Goal: Information Seeking & Learning: Learn about a topic

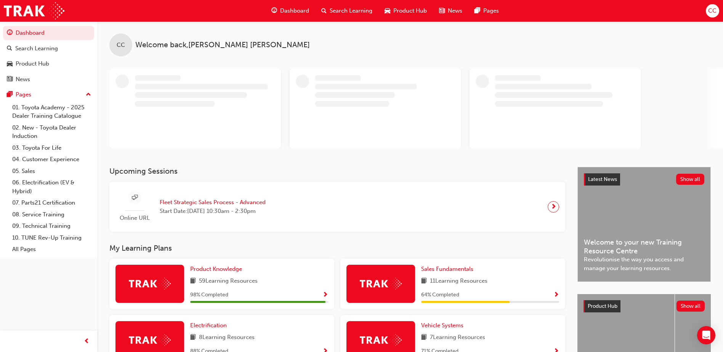
click at [346, 11] on span "Search Learning" at bounding box center [351, 10] width 43 height 9
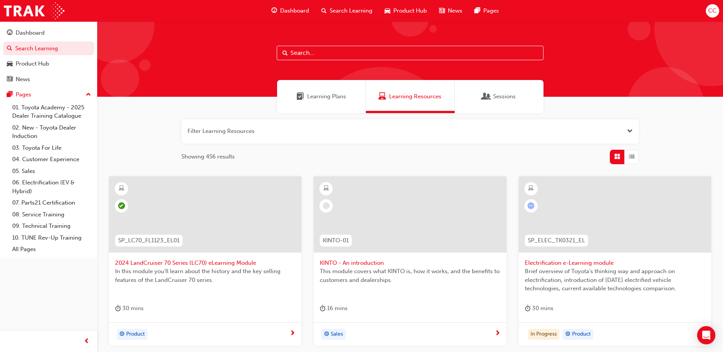
click at [310, 51] on input "text" at bounding box center [410, 53] width 267 height 14
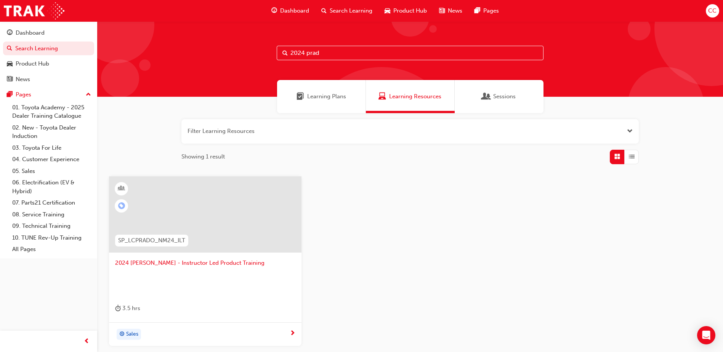
type input "2024 prad"
click at [204, 264] on span "2024 [PERSON_NAME] - Instructor Led Product Training" at bounding box center [205, 263] width 180 height 9
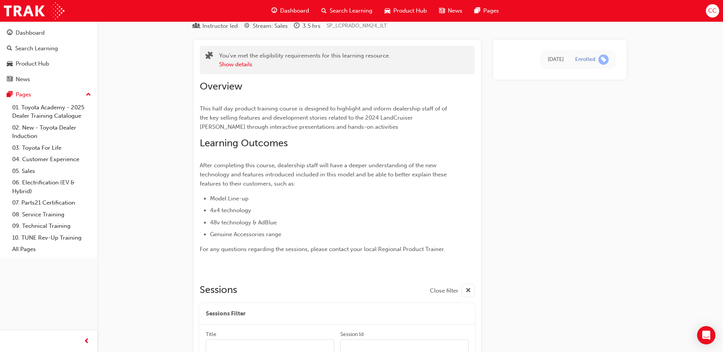
scroll to position [5, 0]
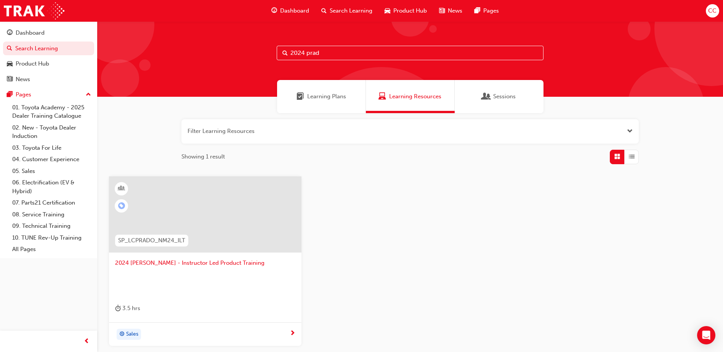
click at [323, 52] on input "2024 prad" at bounding box center [410, 53] width 267 height 14
drag, startPoint x: 326, startPoint y: 55, endPoint x: 249, endPoint y: 60, distance: 77.6
click at [249, 59] on div "2024 prad" at bounding box center [410, 59] width 626 height 76
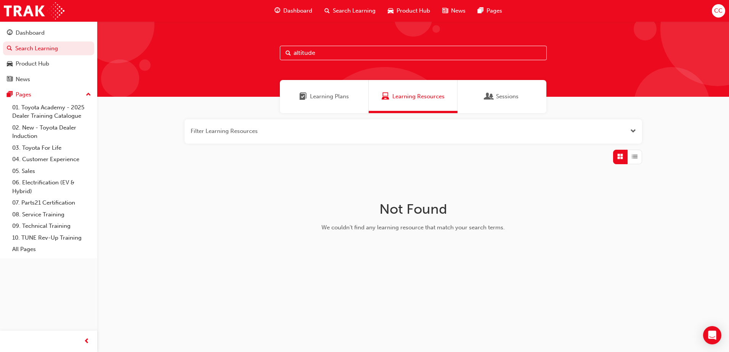
click at [292, 53] on input "altitude" at bounding box center [413, 53] width 267 height 14
drag, startPoint x: 312, startPoint y: 53, endPoint x: 344, endPoint y: 54, distance: 32.1
click at [344, 54] on input "[PERSON_NAME] altitude" at bounding box center [413, 53] width 267 height 14
click at [334, 93] on span "Learning Plans" at bounding box center [329, 96] width 39 height 9
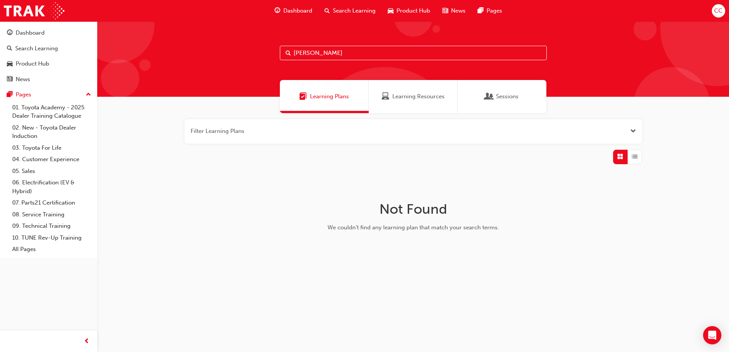
click at [408, 98] on span "Learning Resources" at bounding box center [418, 96] width 52 height 9
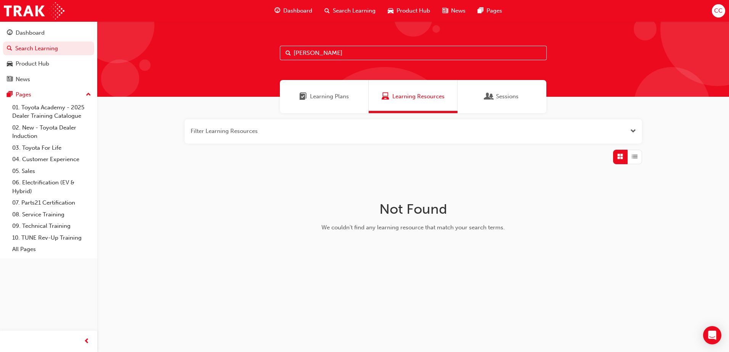
click at [332, 56] on input "[PERSON_NAME]" at bounding box center [413, 53] width 267 height 14
drag, startPoint x: 321, startPoint y: 53, endPoint x: 282, endPoint y: 53, distance: 38.9
click at [282, 53] on input "[PERSON_NAME]" at bounding box center [413, 53] width 267 height 14
click at [352, 12] on span "Search Learning" at bounding box center [354, 10] width 43 height 9
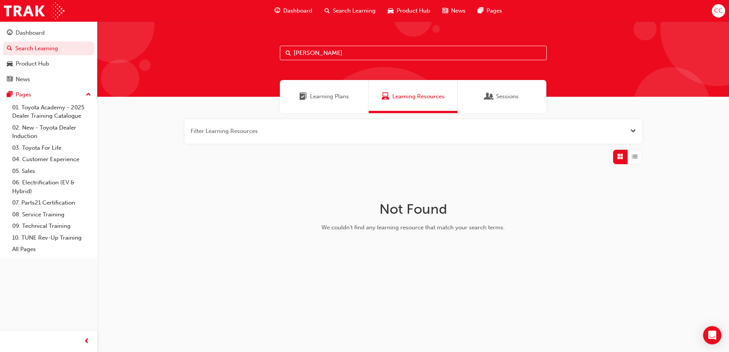
click at [333, 53] on input "[PERSON_NAME]" at bounding box center [413, 53] width 267 height 14
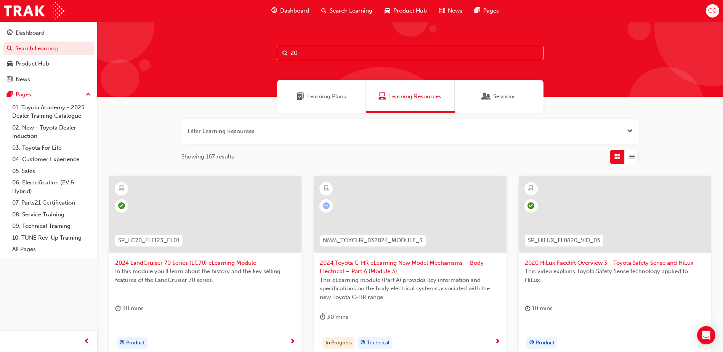
type input "2"
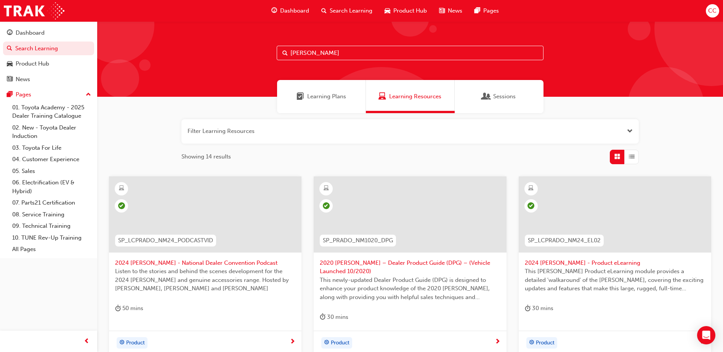
type input "[PERSON_NAME]"
click at [575, 263] on span "2024 [PERSON_NAME] - Product eLearning" at bounding box center [615, 263] width 180 height 9
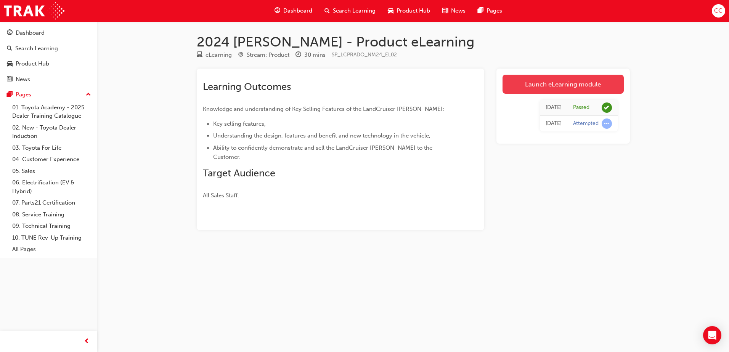
click at [574, 82] on link "Launch eLearning module" at bounding box center [563, 84] width 121 height 19
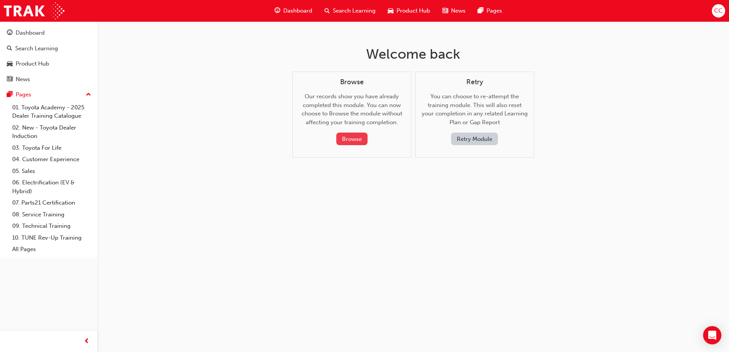
click at [355, 137] on button "Browse" at bounding box center [351, 139] width 31 height 13
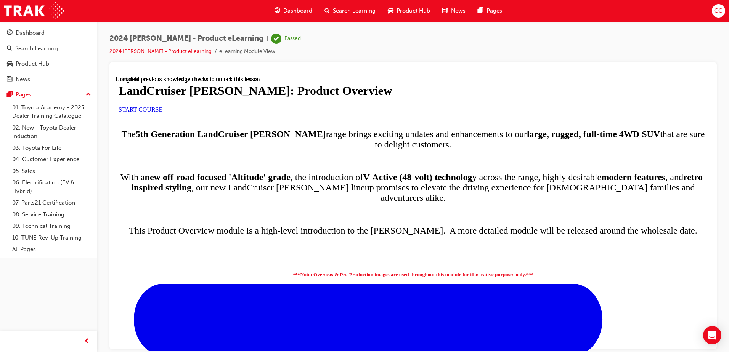
click at [162, 112] on span "START COURSE" at bounding box center [141, 109] width 44 height 6
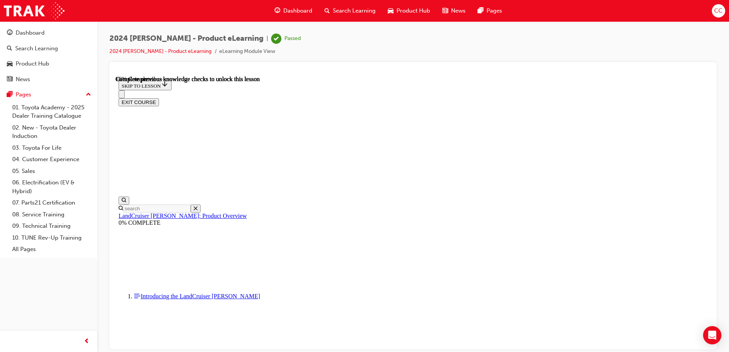
scroll to position [569, 0]
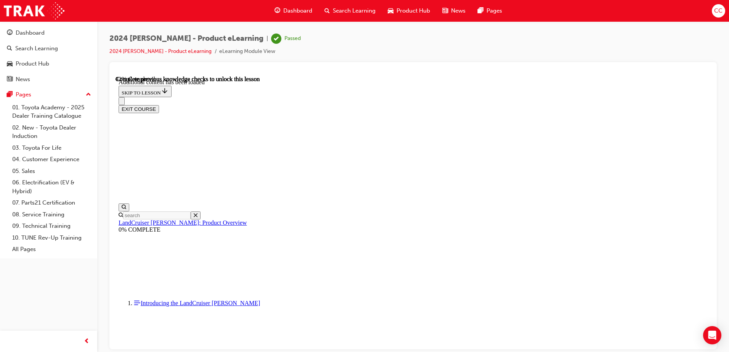
scroll to position [951, 0]
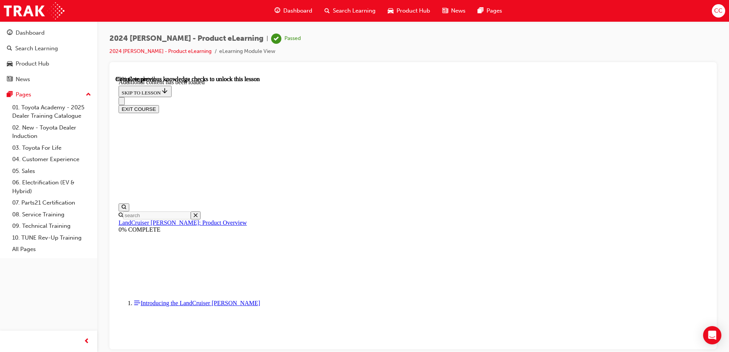
radio input "true"
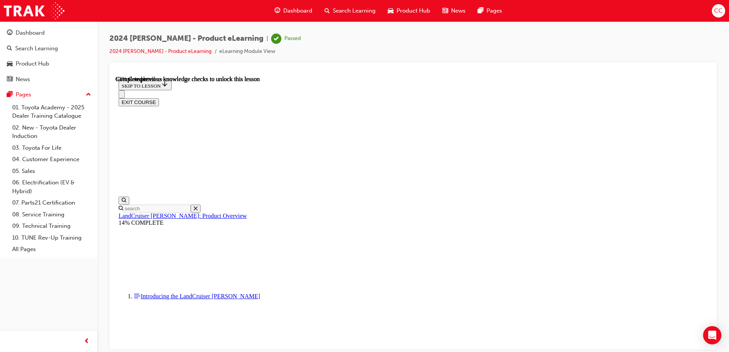
scroll to position [1096, 0]
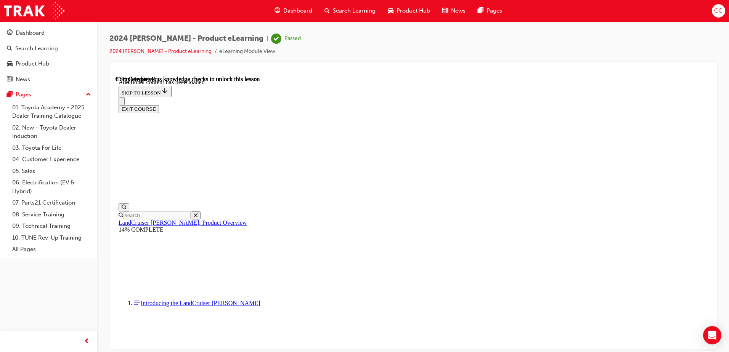
scroll to position [1289, 0]
radio input "true"
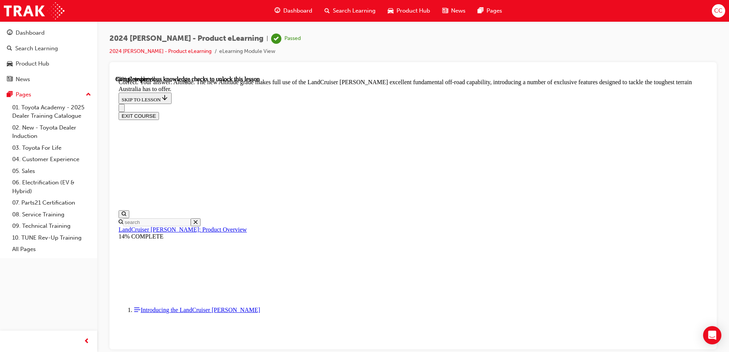
scroll to position [1663, 0]
checkbox input "true"
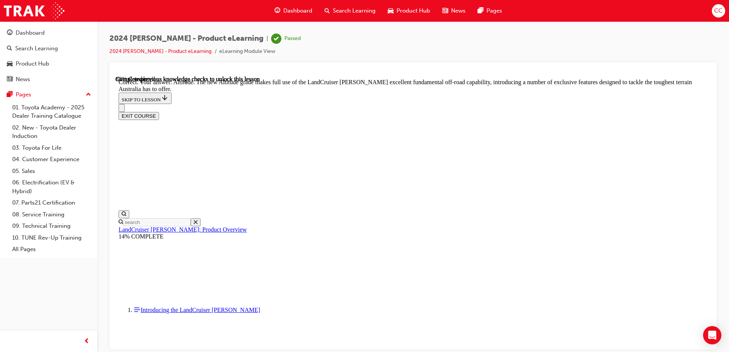
checkbox input "true"
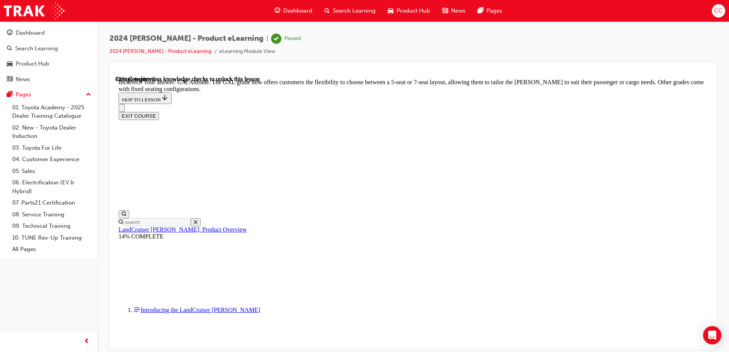
checkbox input "false"
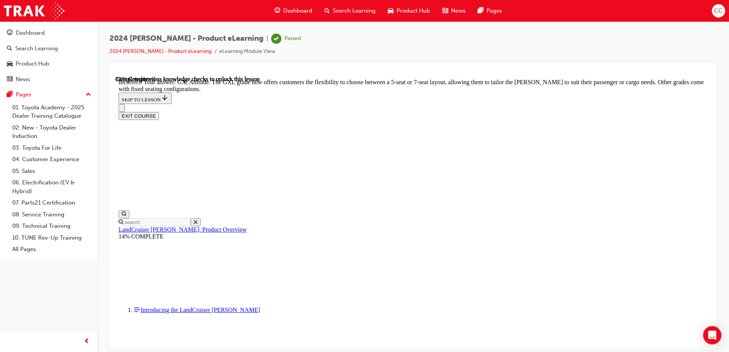
checkbox input "true"
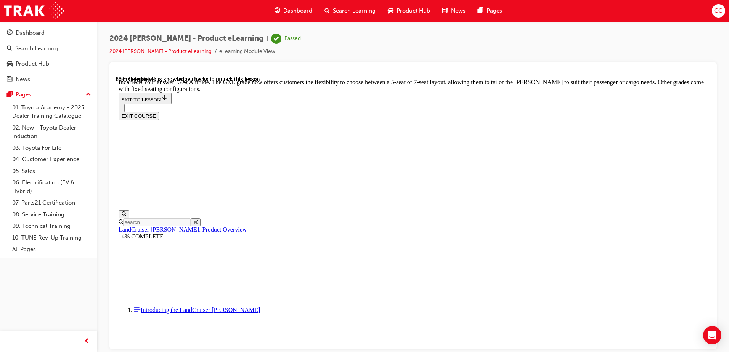
checkbox input "false"
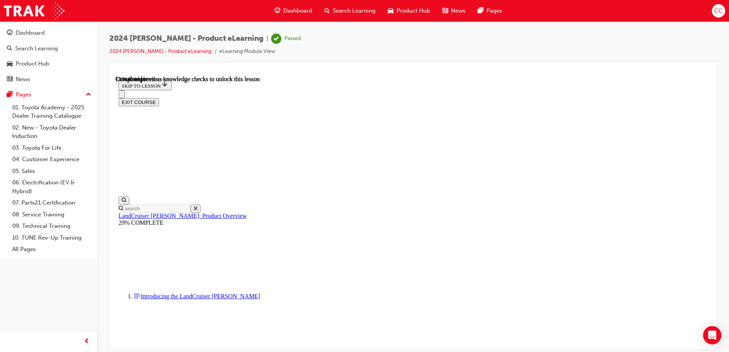
scroll to position [1733, 0]
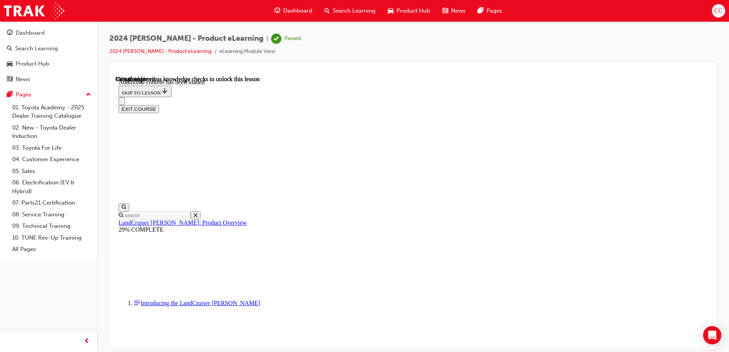
scroll to position [1927, 0]
radio input "true"
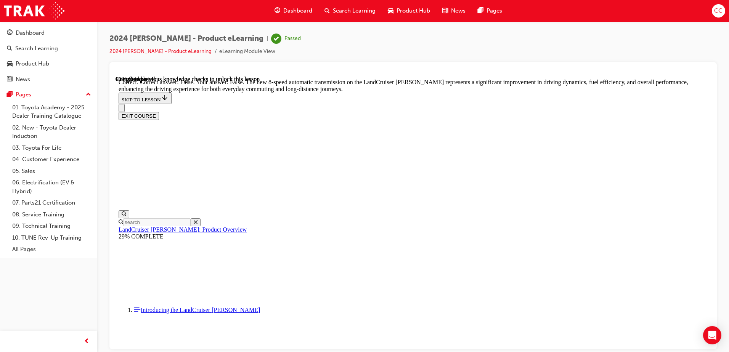
scroll to position [2232, 0]
radio input "true"
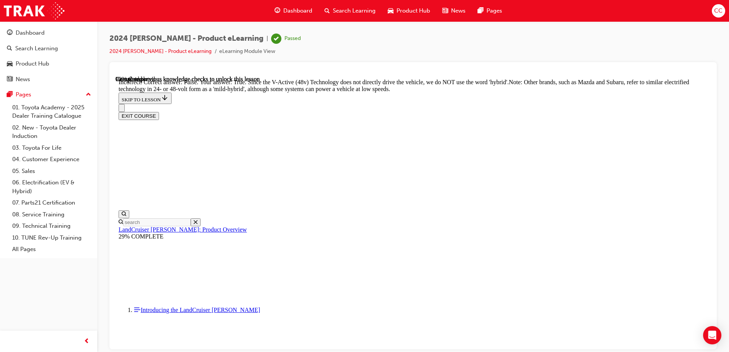
scroll to position [2384, 0]
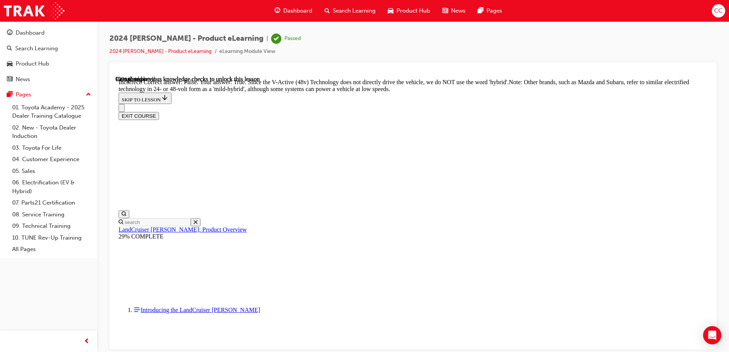
radio input "true"
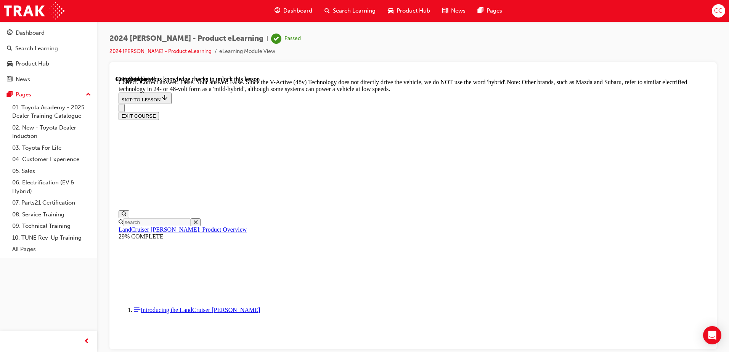
radio input "true"
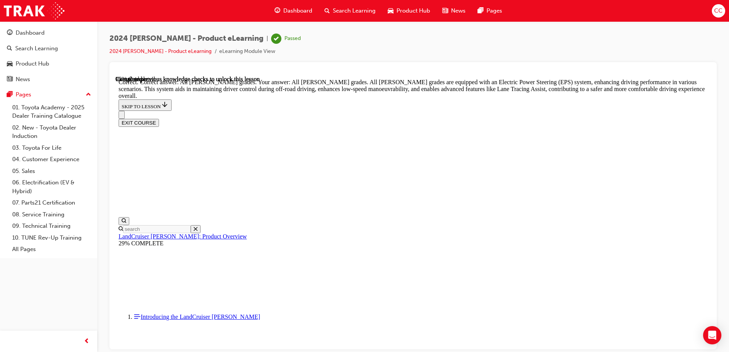
scroll to position [2854, 0]
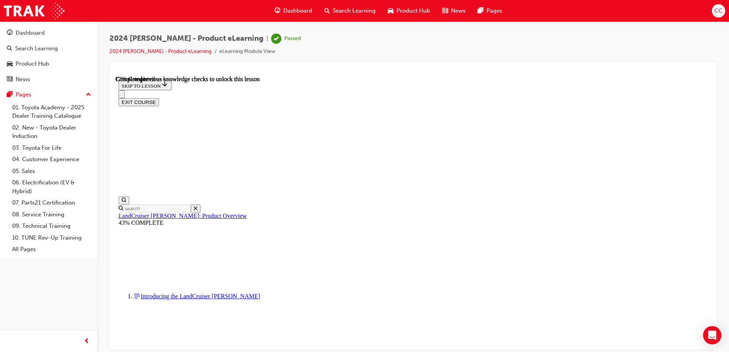
scroll to position [2458, 0]
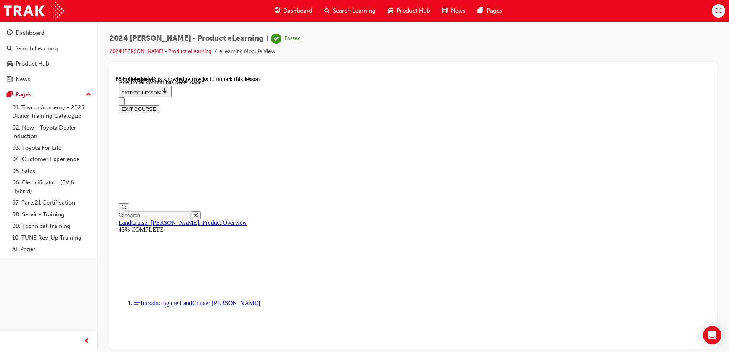
scroll to position [2651, 0]
checkbox input "true"
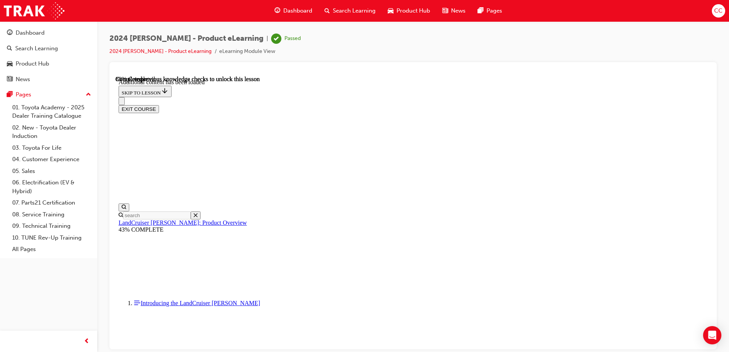
checkbox input "true"
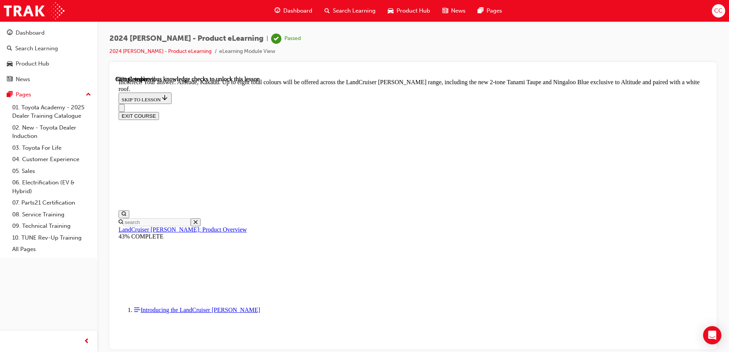
scroll to position [2835, 0]
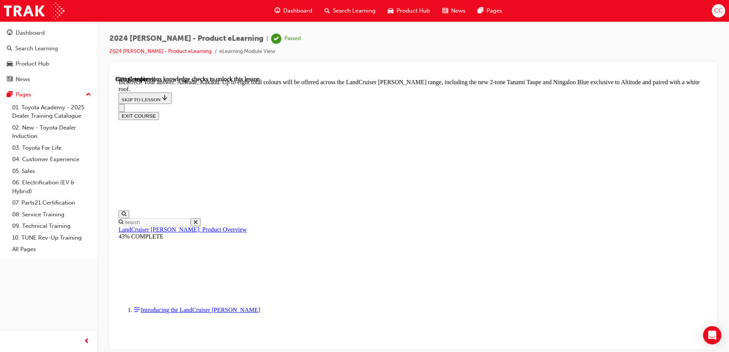
checkbox input "true"
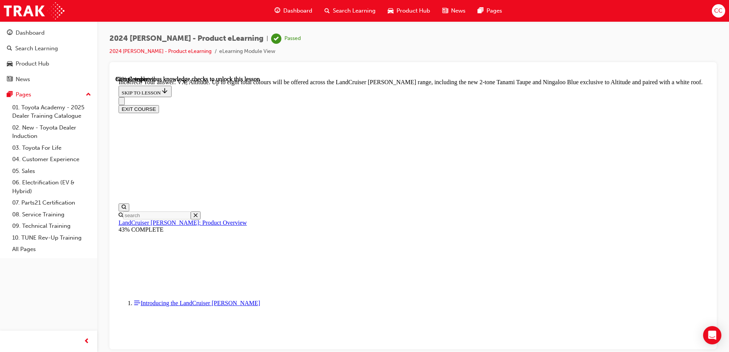
scroll to position [2853, 0]
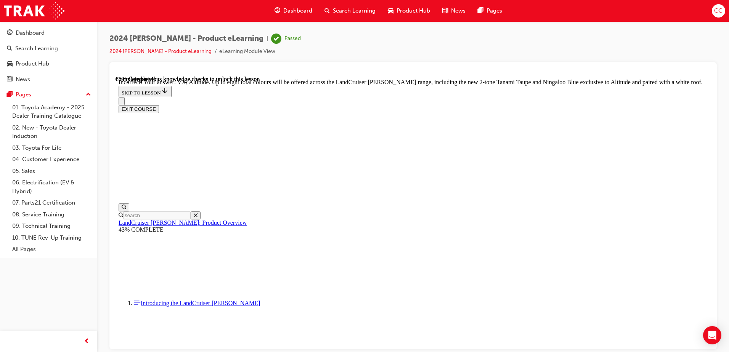
checkbox input "true"
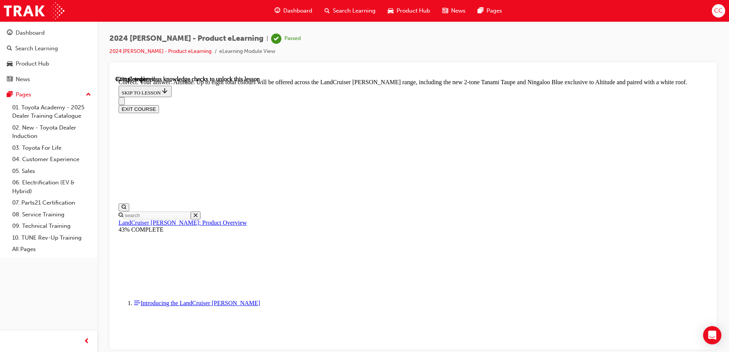
checkbox input "true"
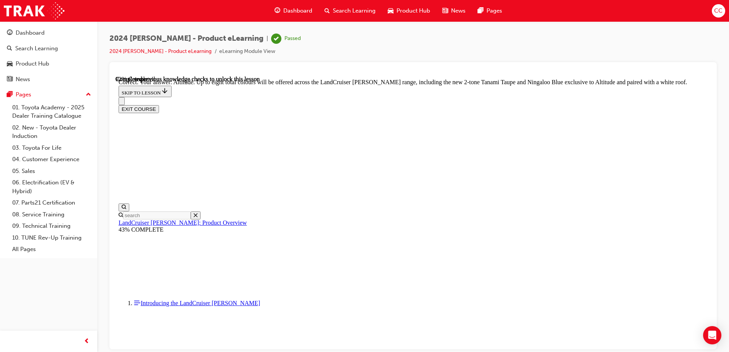
scroll to position [3102, 0]
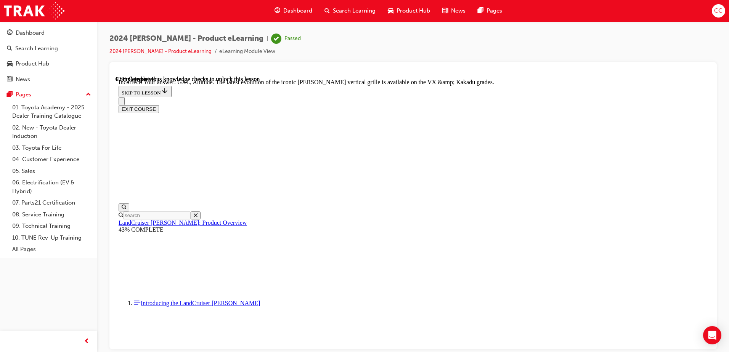
checkbox input "true"
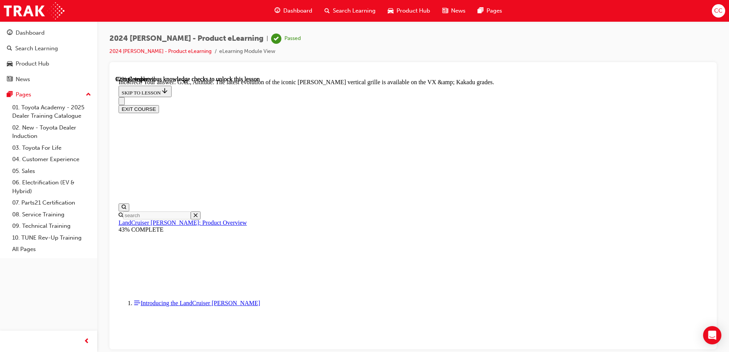
checkbox input "true"
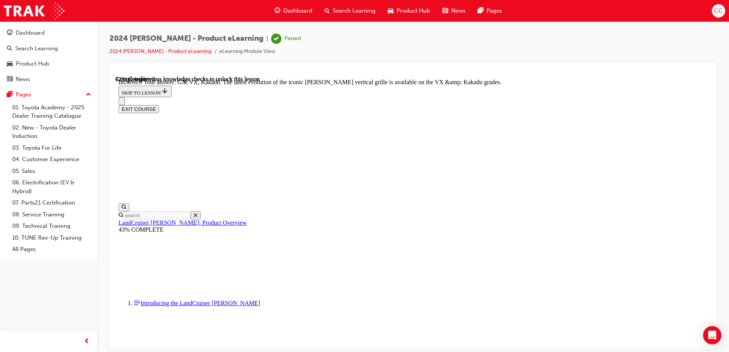
checkbox input "false"
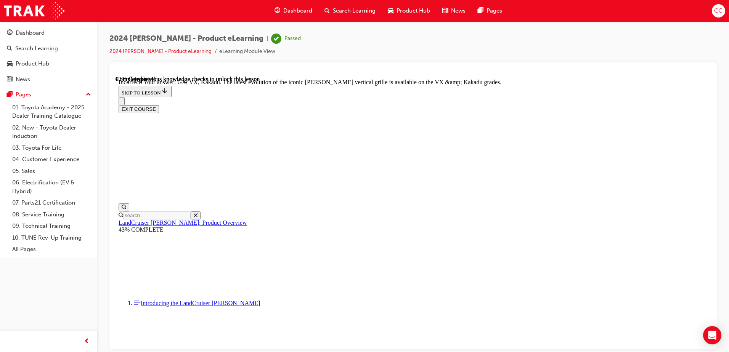
scroll to position [3150, 0]
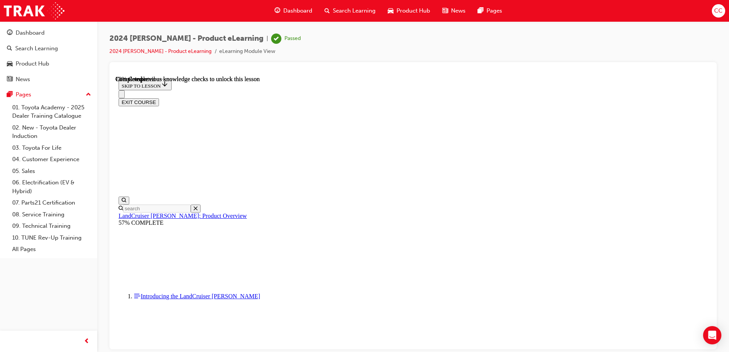
scroll to position [1781, 0]
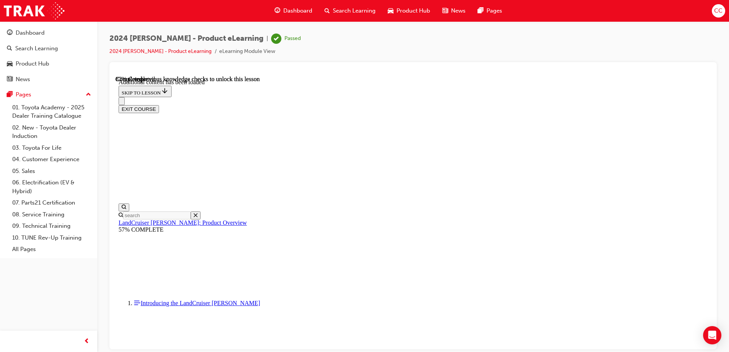
scroll to position [1975, 0]
radio input "true"
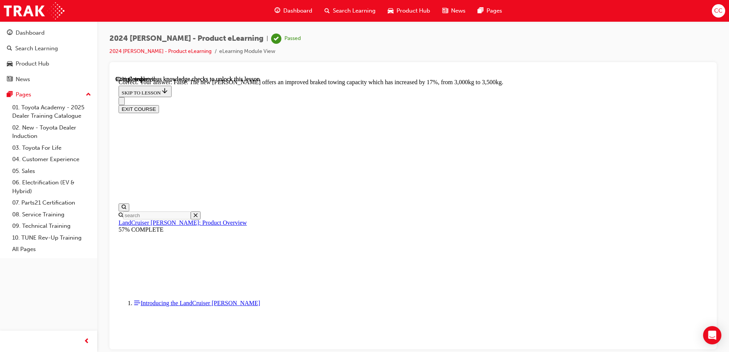
scroll to position [2242, 0]
radio input "true"
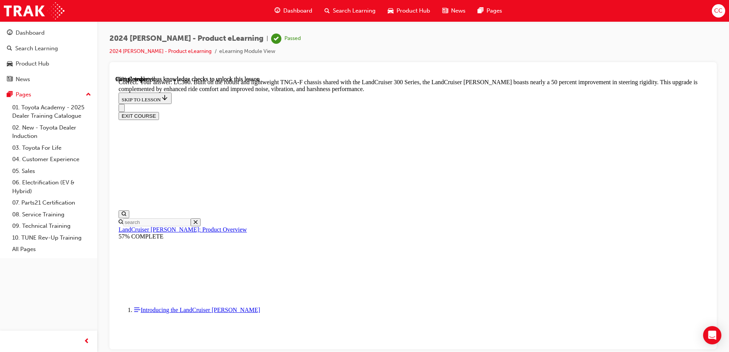
scroll to position [2471, 0]
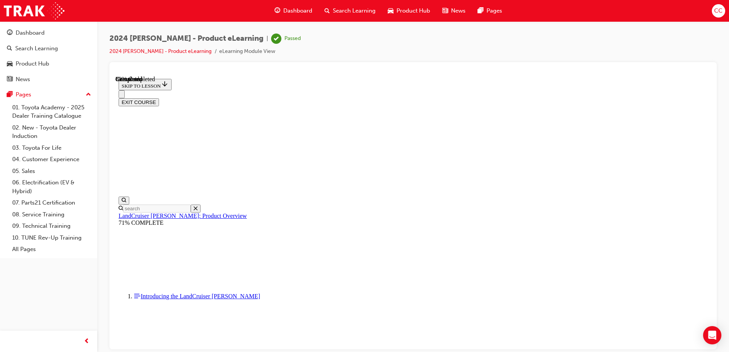
scroll to position [847, 0]
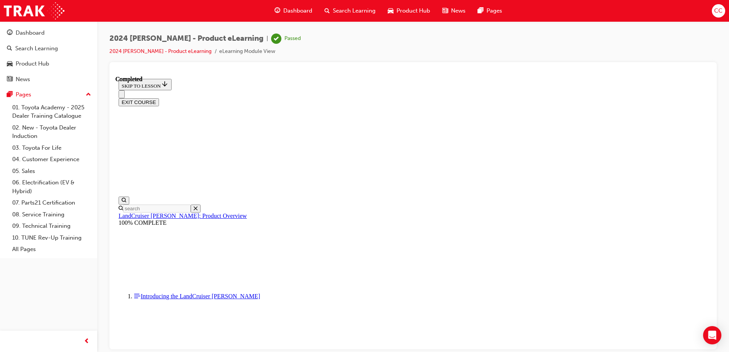
scroll to position [3105, 0]
